Goal: Information Seeking & Learning: Check status

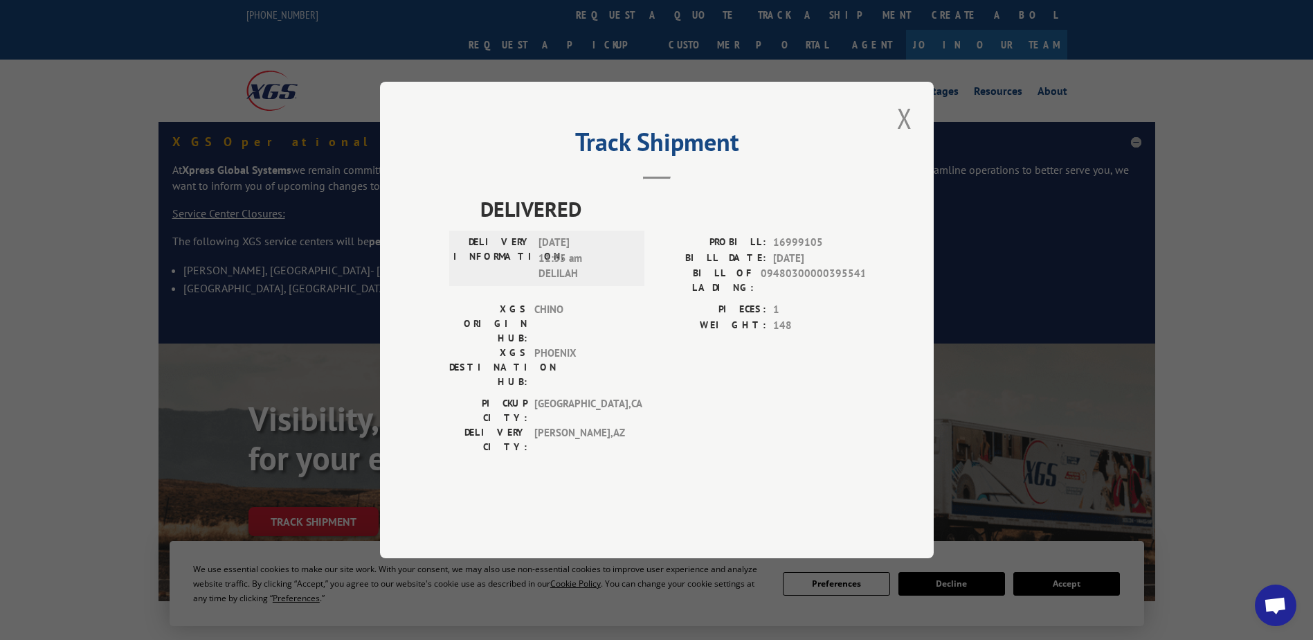
click at [901, 137] on button "Close modal" at bounding box center [905, 118] width 24 height 38
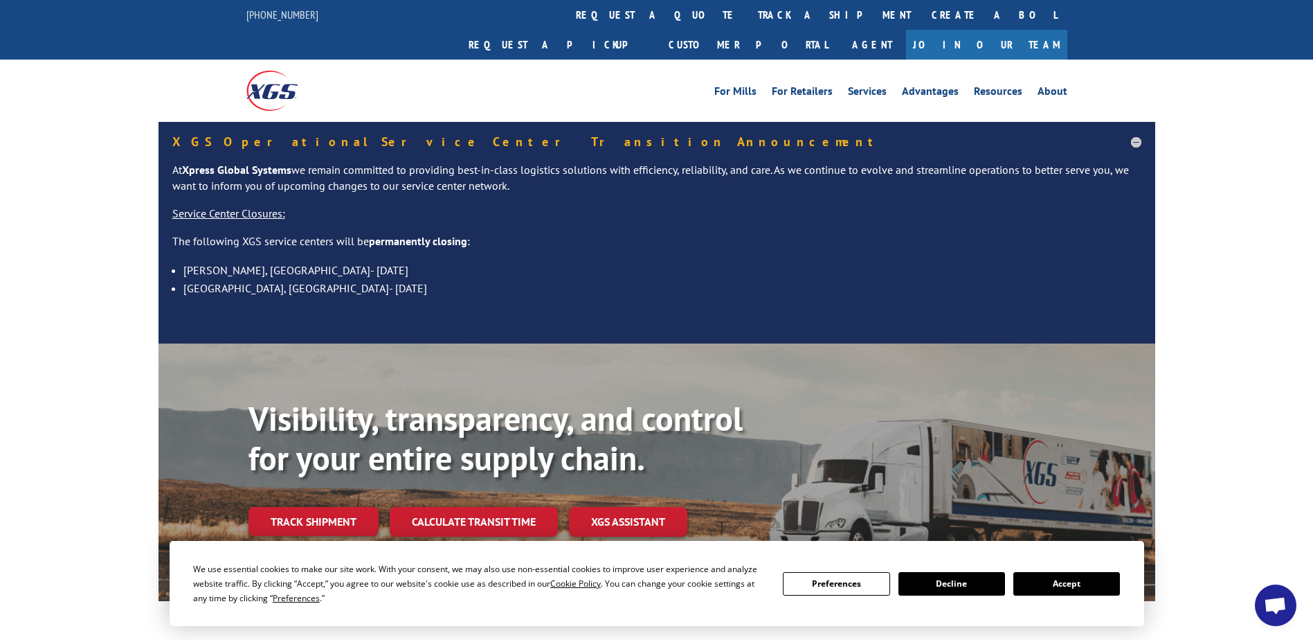
click at [748, 9] on link "track a shipment" at bounding box center [835, 15] width 174 height 30
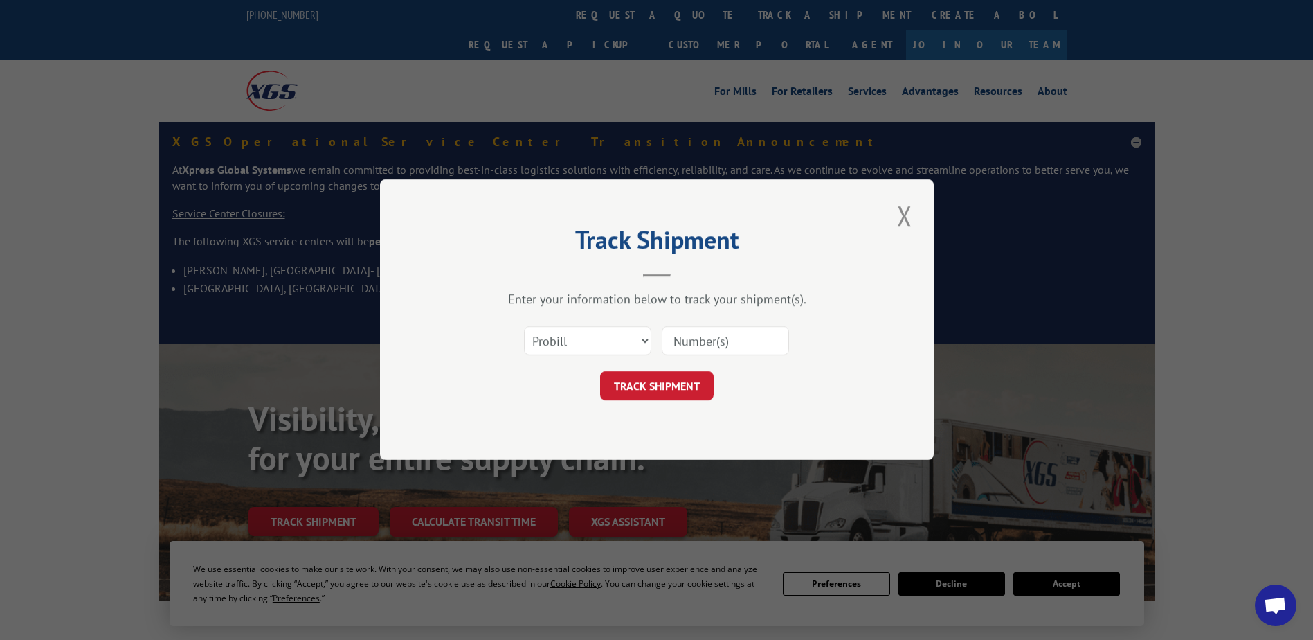
click at [732, 337] on input at bounding box center [725, 341] width 127 height 29
paste input "16999081"
type input "16999081"
click button "TRACK SHIPMENT" at bounding box center [657, 386] width 114 height 29
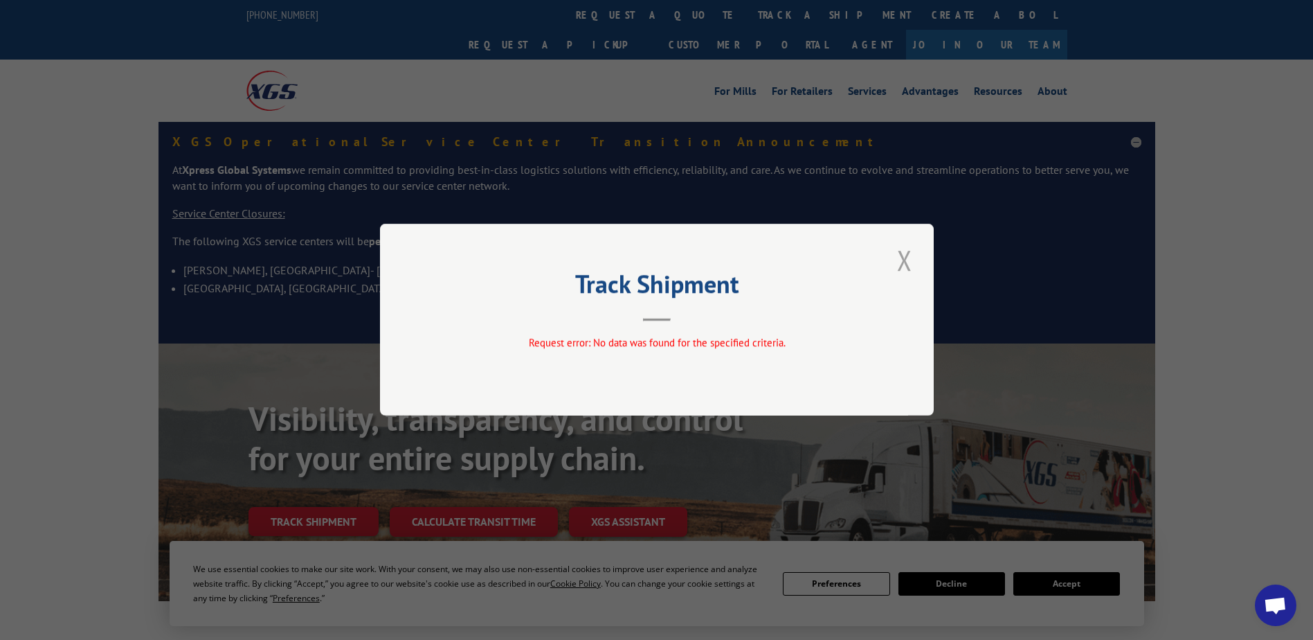
click at [908, 260] on button "Close modal" at bounding box center [905, 260] width 24 height 38
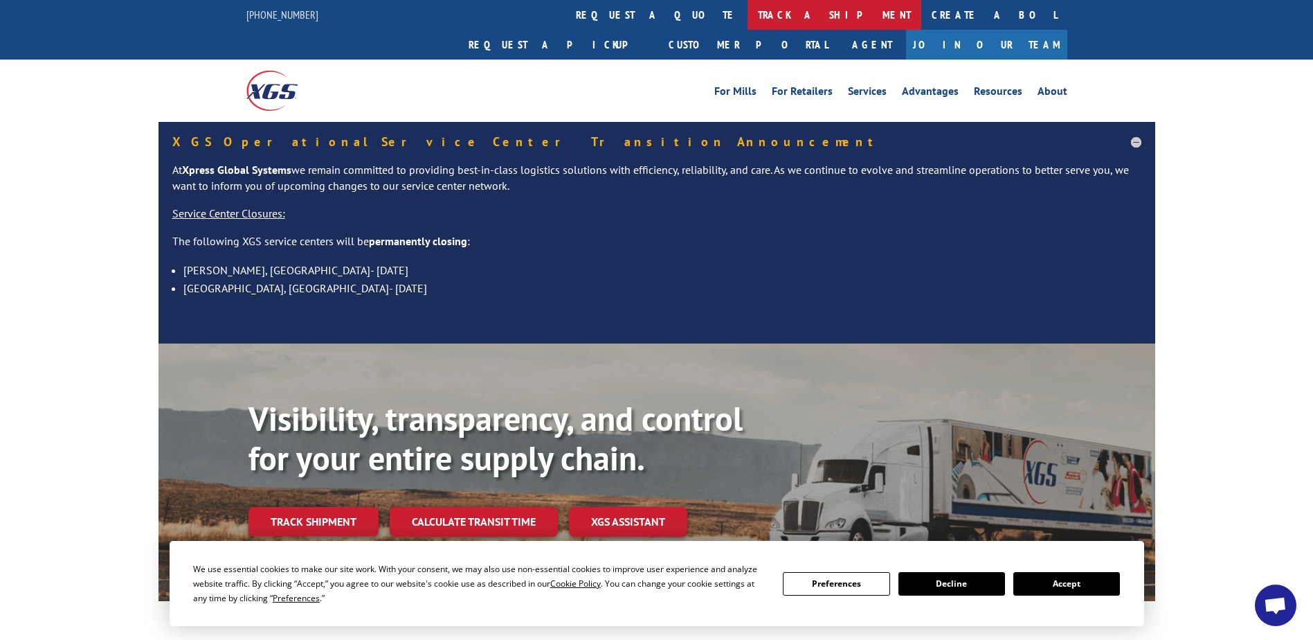
click at [748, 17] on link "track a shipment" at bounding box center [835, 15] width 174 height 30
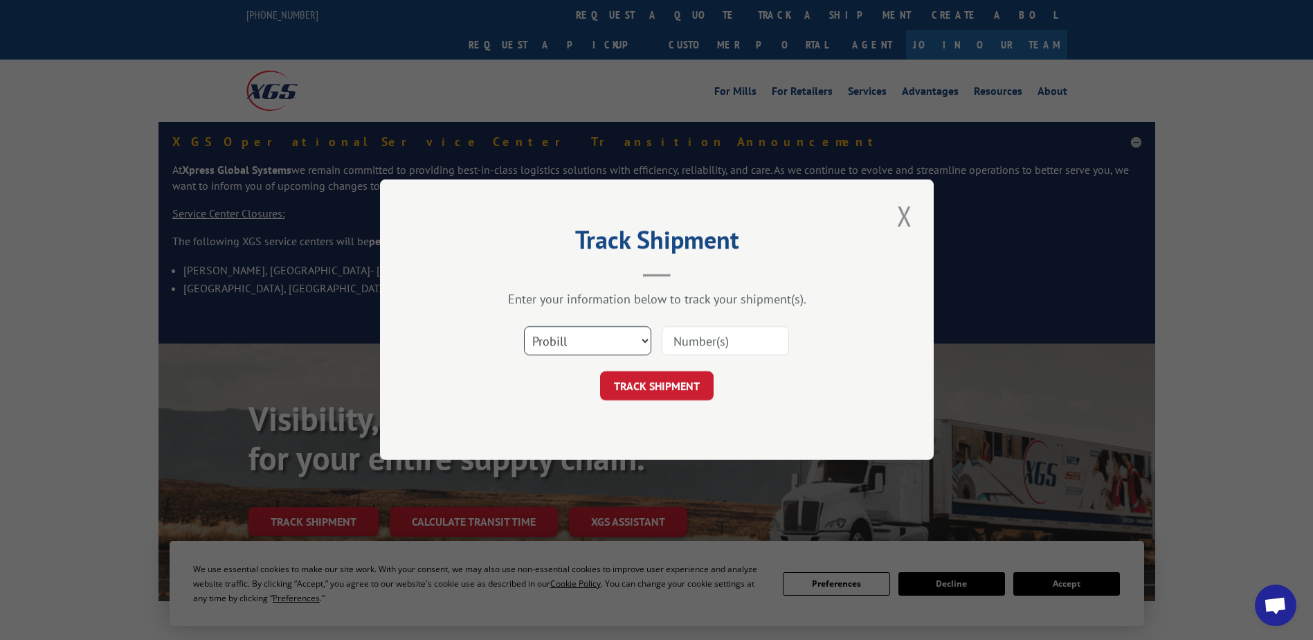
drag, startPoint x: 569, startPoint y: 338, endPoint x: 569, endPoint y: 355, distance: 17.3
click at [569, 338] on select "Select category... Probill BOL PO" at bounding box center [587, 341] width 127 height 29
select select "po"
click at [524, 327] on select "Select category... Probill BOL PO" at bounding box center [587, 341] width 127 height 29
click at [705, 337] on input at bounding box center [725, 341] width 127 height 29
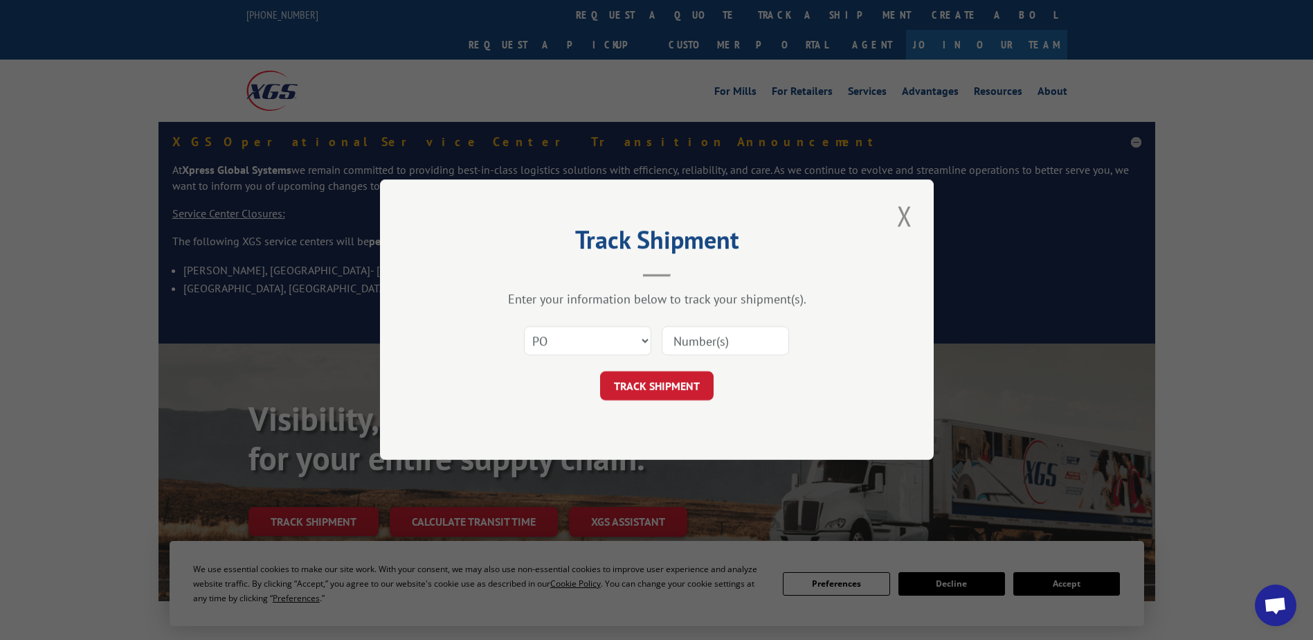
paste input "83544337"
type input "83544337"
click button "TRACK SHIPMENT" at bounding box center [657, 386] width 114 height 29
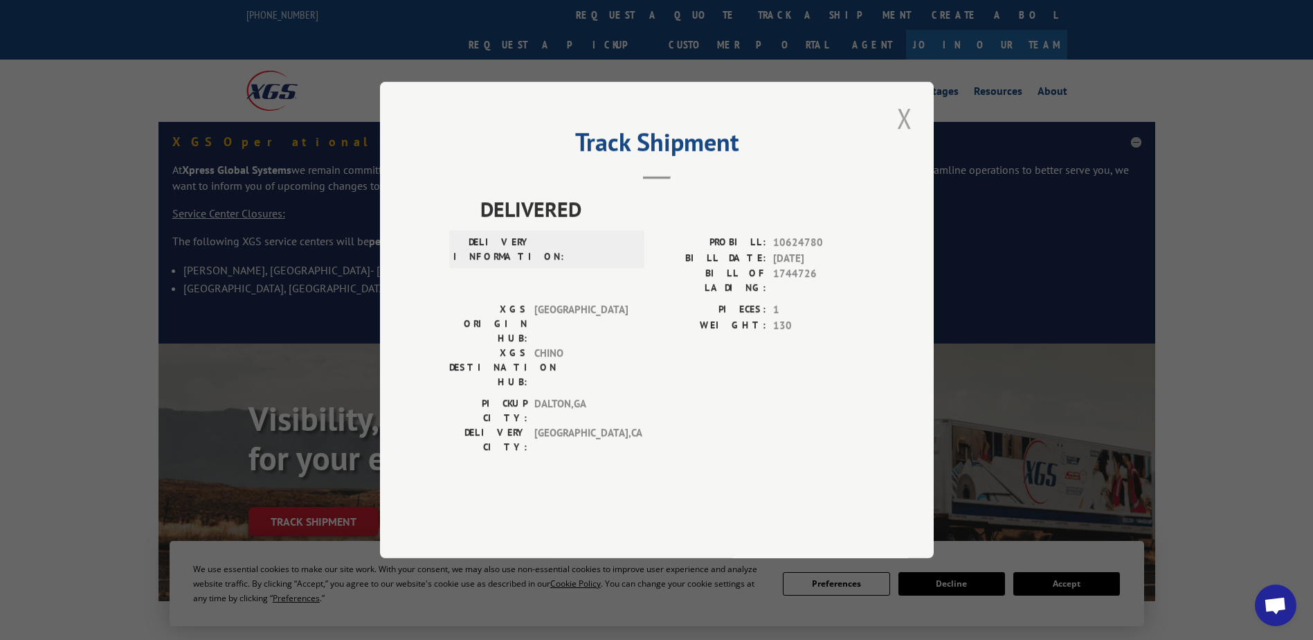
click at [907, 137] on button "Close modal" at bounding box center [905, 118] width 24 height 38
